Goal: Task Accomplishment & Management: Use online tool/utility

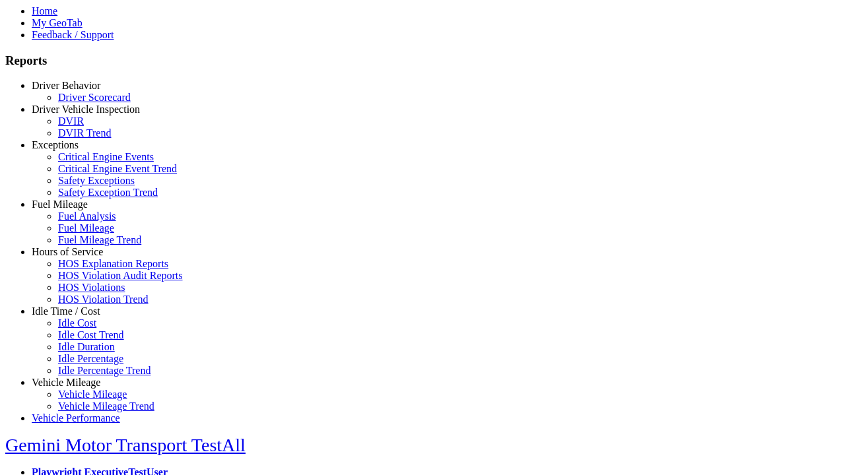
click at [76, 210] on link "Fuel Mileage" at bounding box center [60, 204] width 56 height 11
click at [86, 222] on link "Fuel Analysis" at bounding box center [87, 216] width 58 height 11
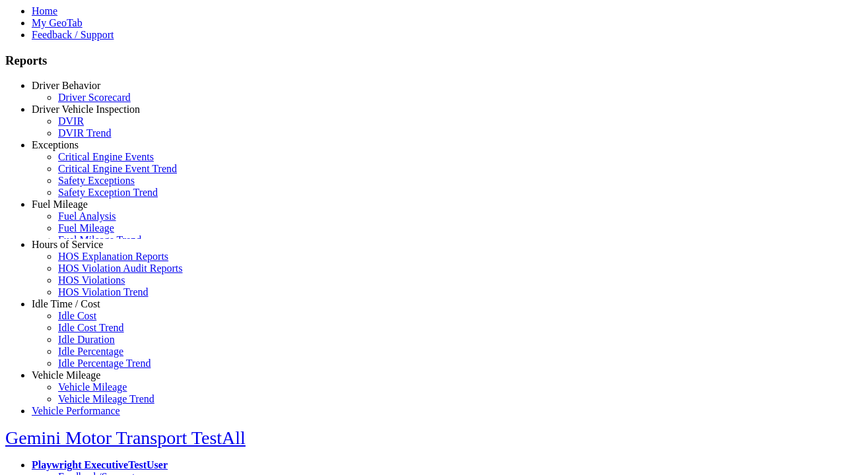
scroll to position [9, 0]
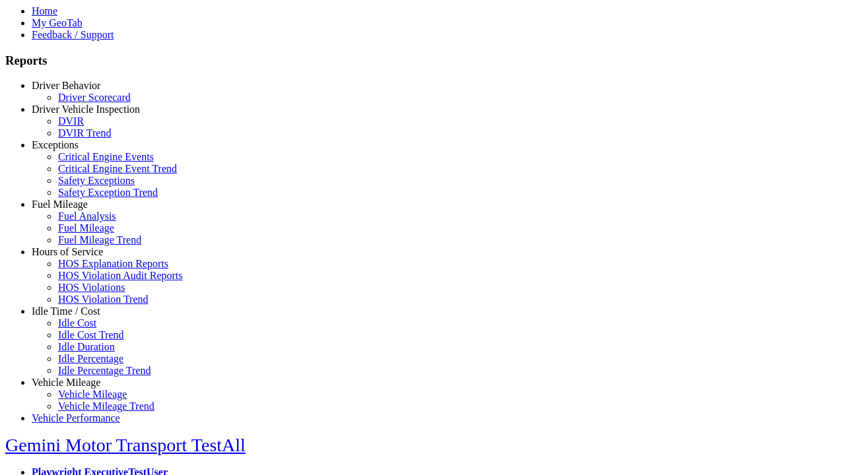
select select
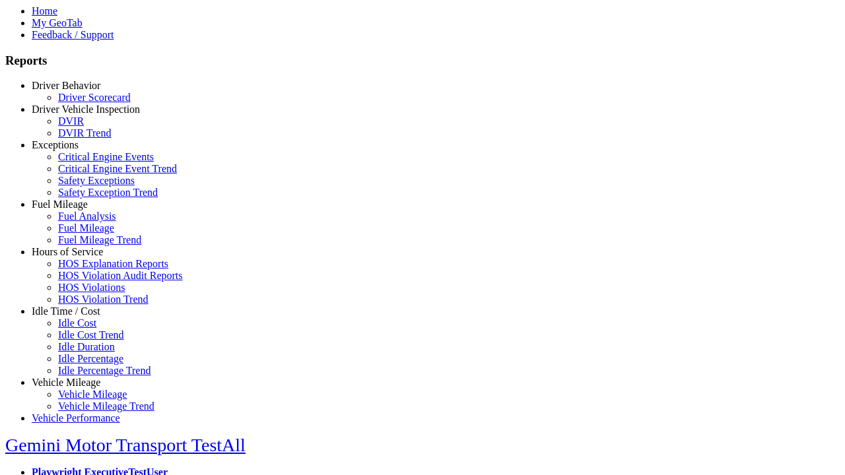
select select
select select "**********"
